Goal: Information Seeking & Learning: Learn about a topic

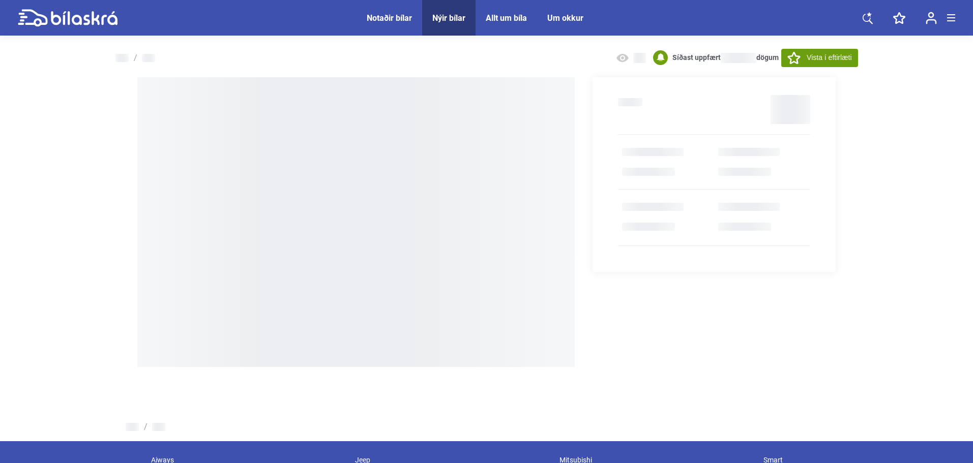
click at [457, 18] on div "Nýir bílar" at bounding box center [448, 18] width 33 height 10
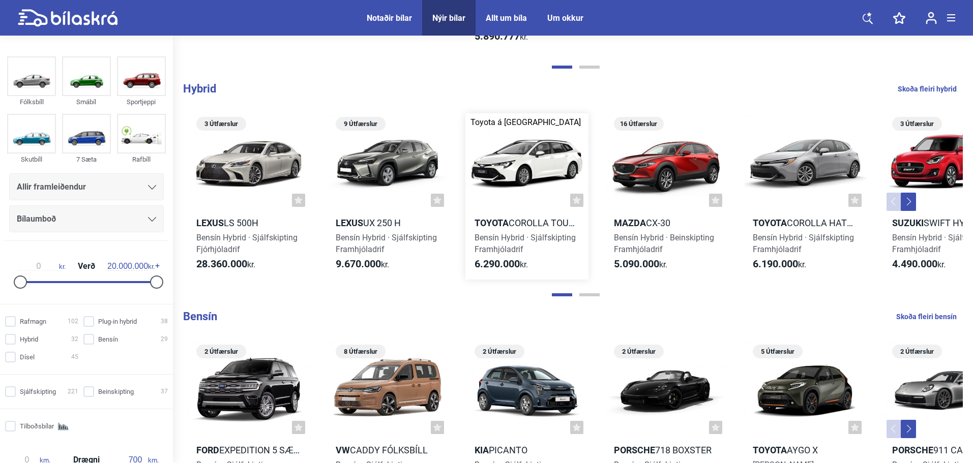
click at [549, 174] on div at bounding box center [526, 162] width 123 height 98
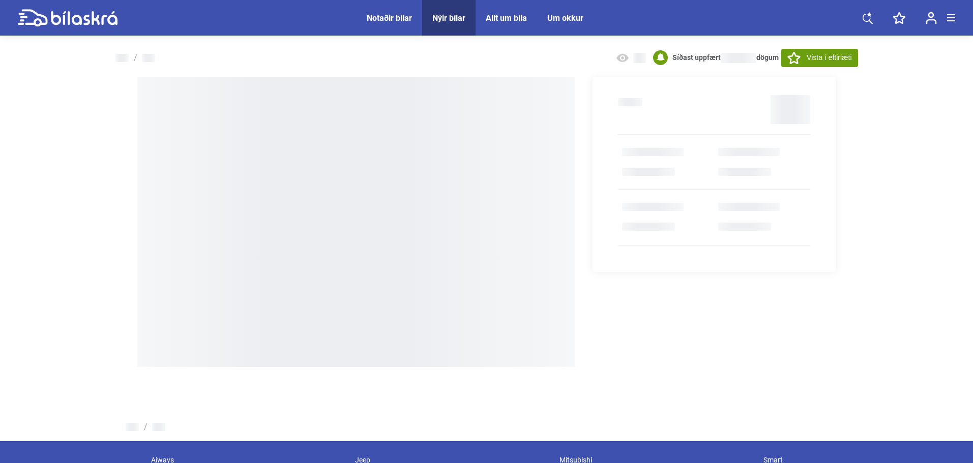
click at [440, 11] on span "Nýir bílar" at bounding box center [448, 18] width 53 height 36
click at [442, 16] on div "Nýir bílar" at bounding box center [448, 18] width 33 height 10
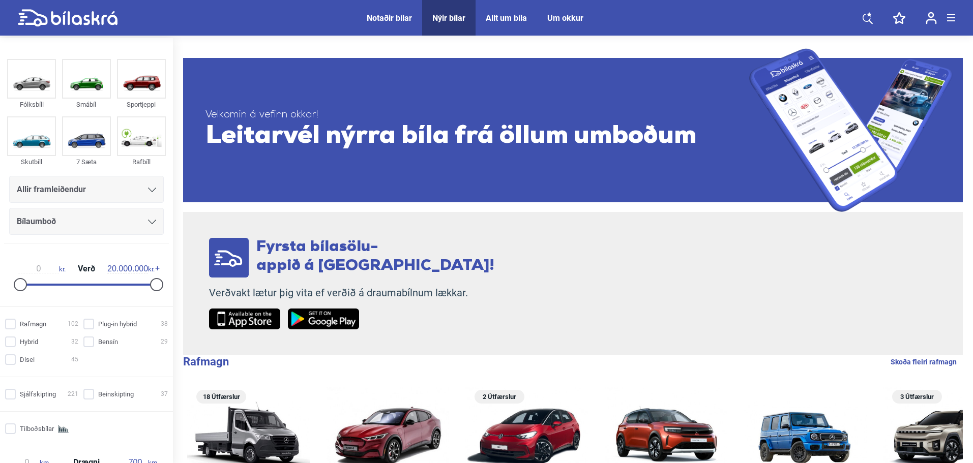
click at [102, 187] on div "Allir framleiðendur" at bounding box center [86, 190] width 139 height 14
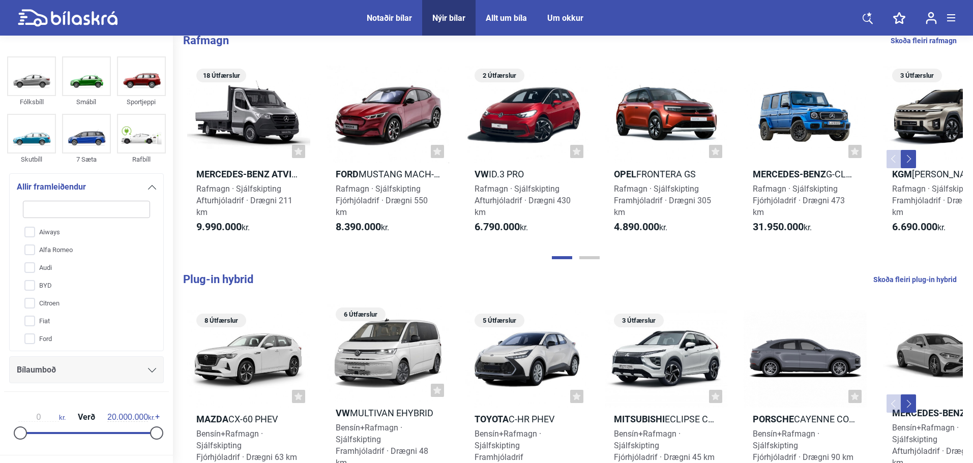
scroll to position [267, 0]
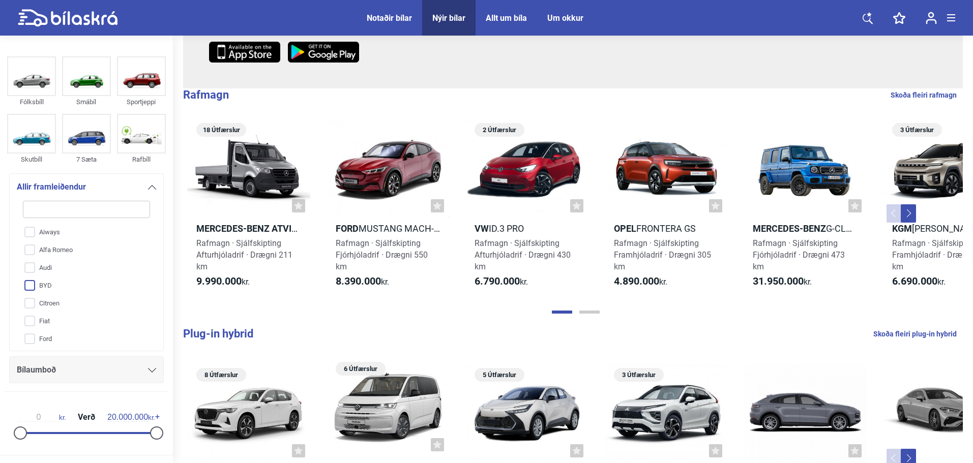
click at [50, 282] on input "BYD" at bounding box center [80, 286] width 128 height 18
checkbox input "true"
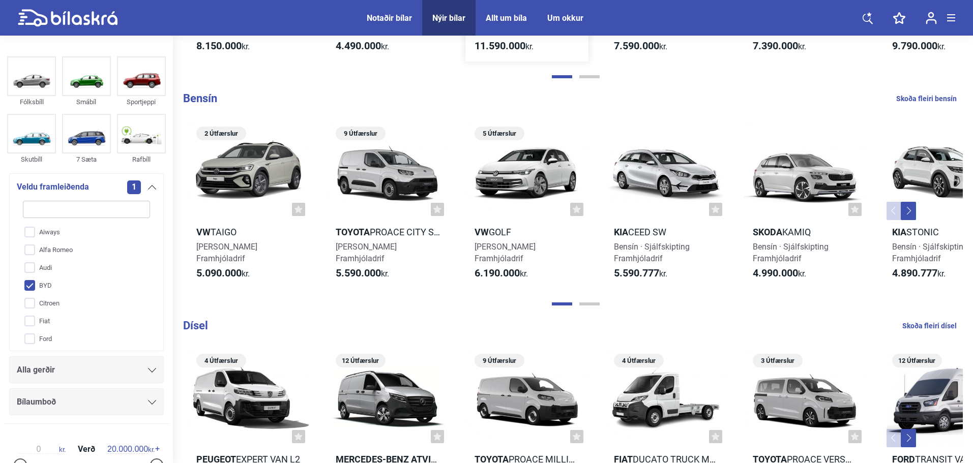
scroll to position [763, 0]
